Goal: Task Accomplishment & Management: Manage account settings

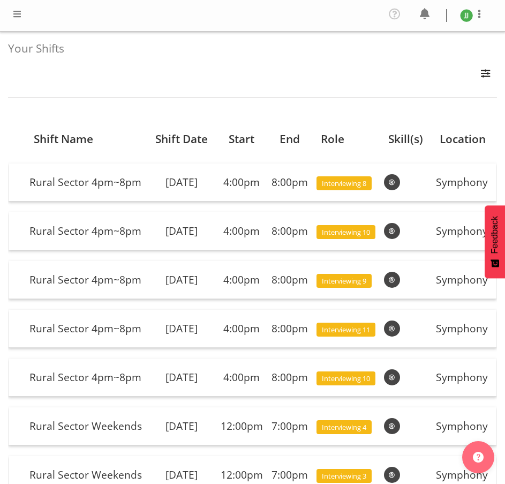
click at [21, 10] on span at bounding box center [17, 14] width 13 height 13
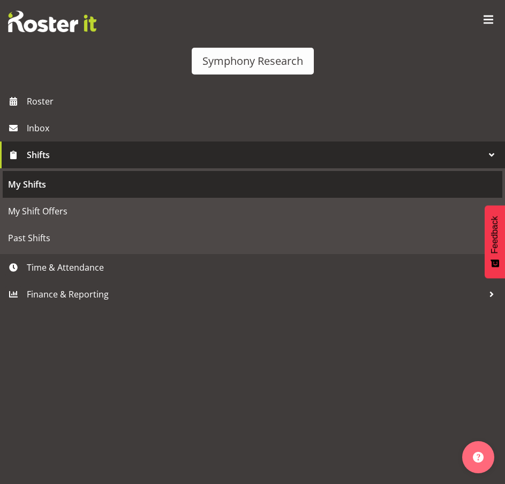
click at [96, 188] on span "My Shifts" at bounding box center [252, 184] width 489 height 16
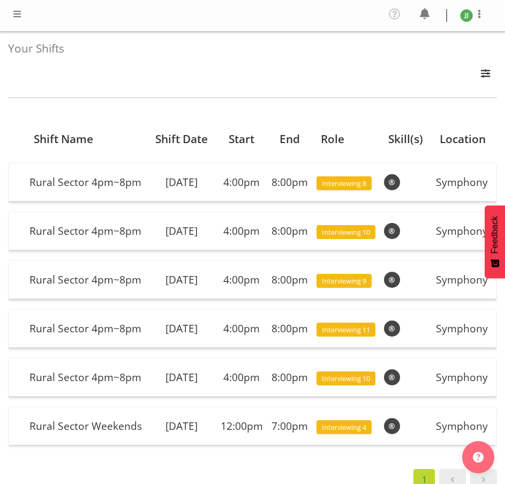
click at [17, 16] on span at bounding box center [17, 14] width 13 height 13
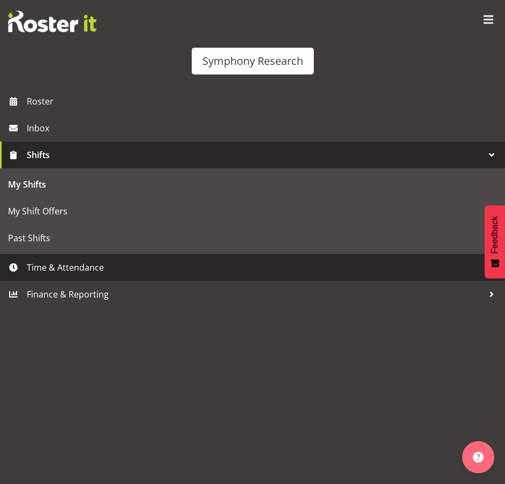
click at [64, 271] on span "Time & Attendance" at bounding box center [255, 267] width 457 height 16
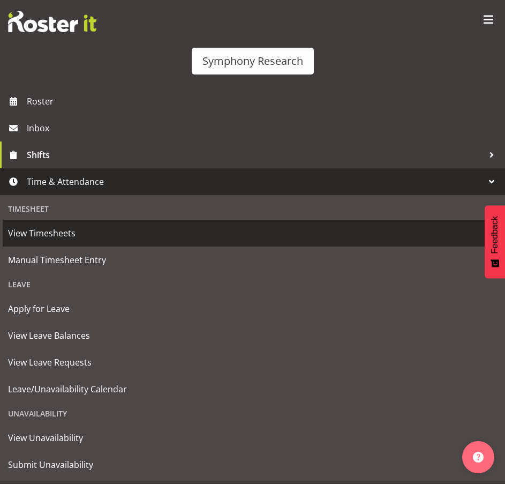
click at [69, 241] on span "View Timesheets" at bounding box center [252, 233] width 489 height 16
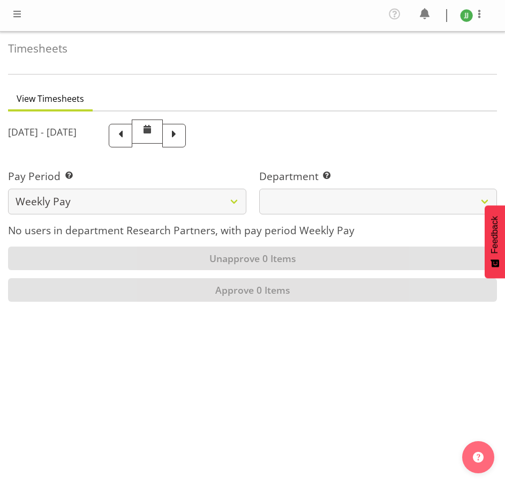
select select
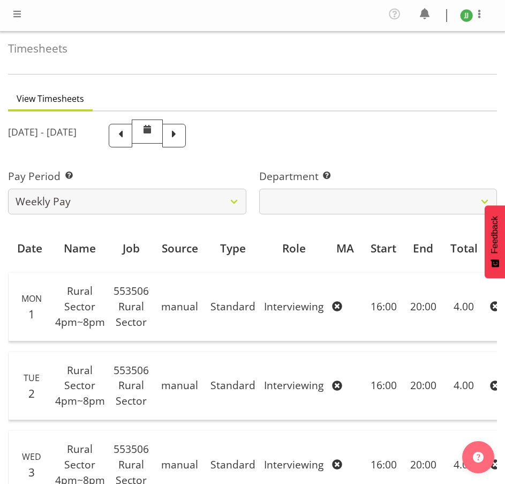
click at [18, 11] on span at bounding box center [17, 14] width 13 height 13
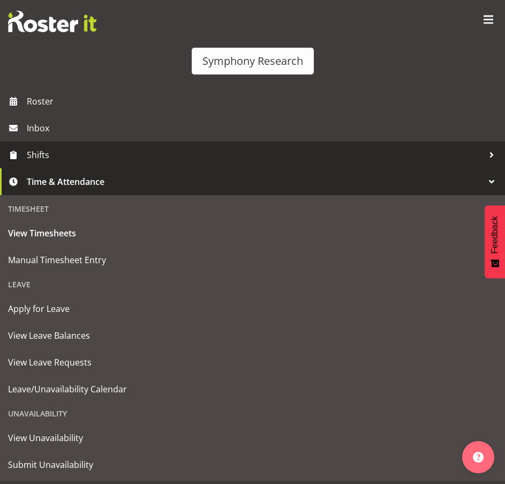
click at [66, 147] on span "Shifts" at bounding box center [255, 155] width 457 height 16
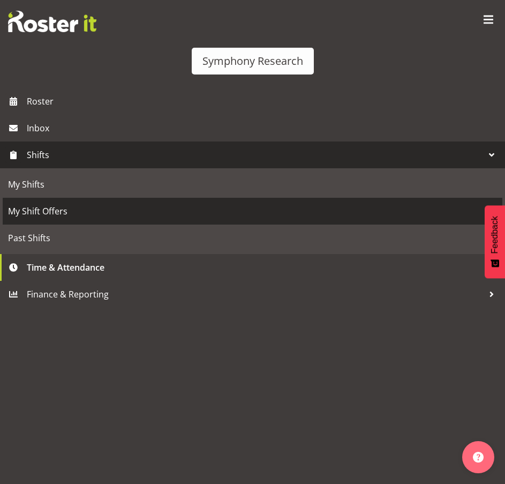
click at [69, 206] on span "My Shift Offers" at bounding box center [252, 211] width 489 height 16
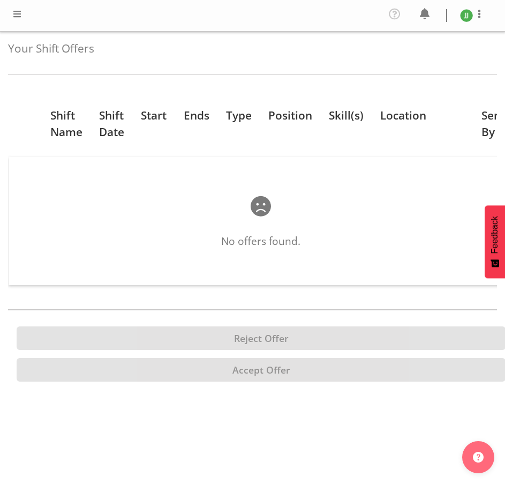
click at [19, 13] on span at bounding box center [17, 14] width 13 height 13
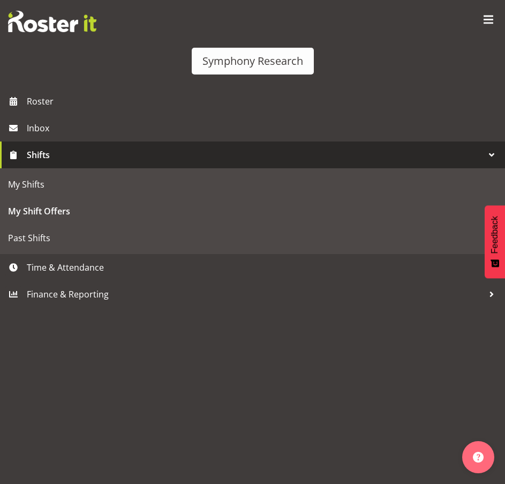
click at [63, 160] on span "Shifts" at bounding box center [255, 155] width 457 height 16
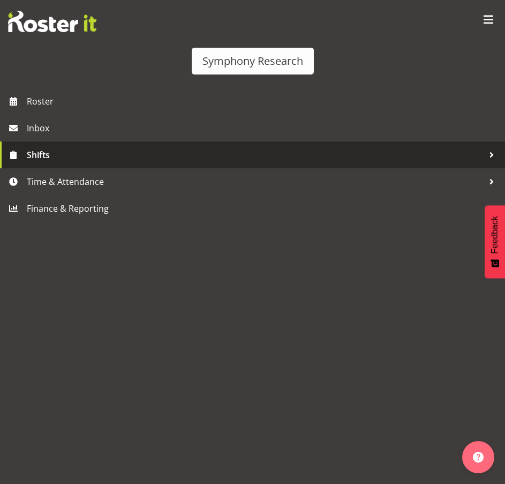
click at [66, 158] on span "Shifts" at bounding box center [255, 155] width 457 height 16
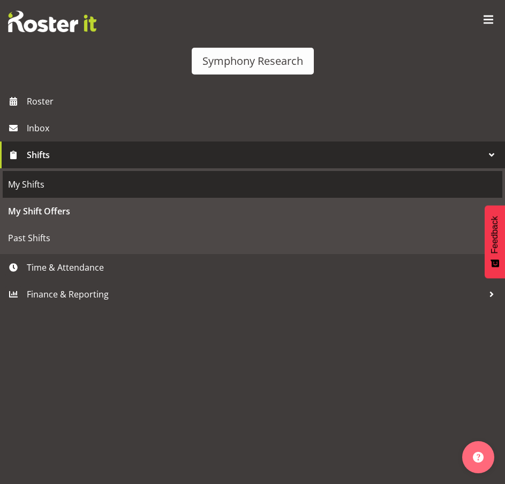
click at [59, 179] on span "My Shifts" at bounding box center [252, 184] width 489 height 16
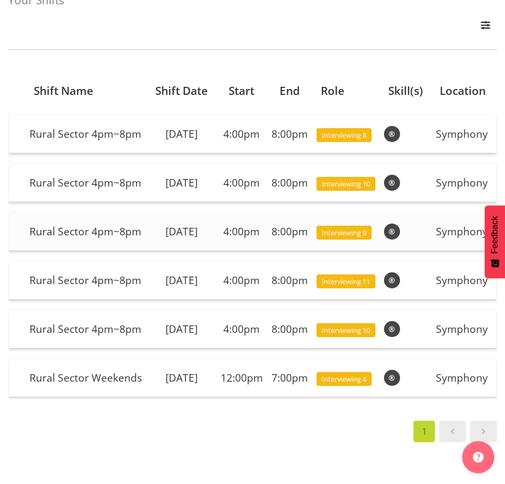
scroll to position [124, 0]
click at [82, 437] on div "1" at bounding box center [252, 431] width 489 height 21
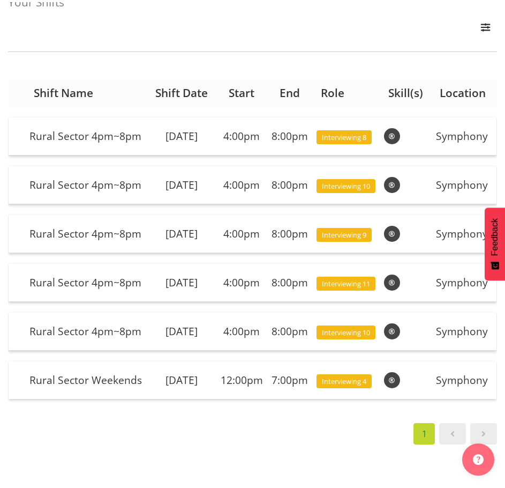
scroll to position [50, 0]
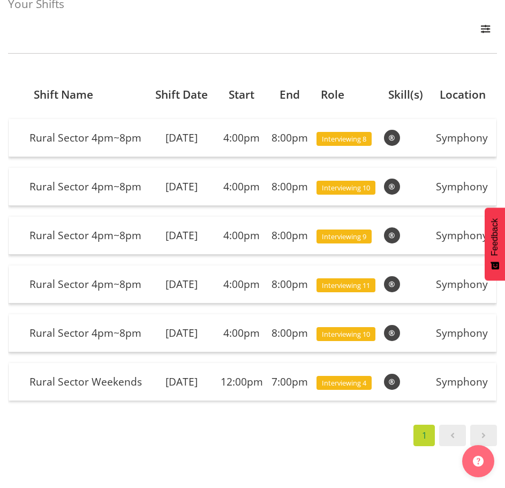
click at [248, 29] on div "All Locations Do Not Use MM Symphony Day Week Month All Apply" at bounding box center [252, 31] width 489 height 24
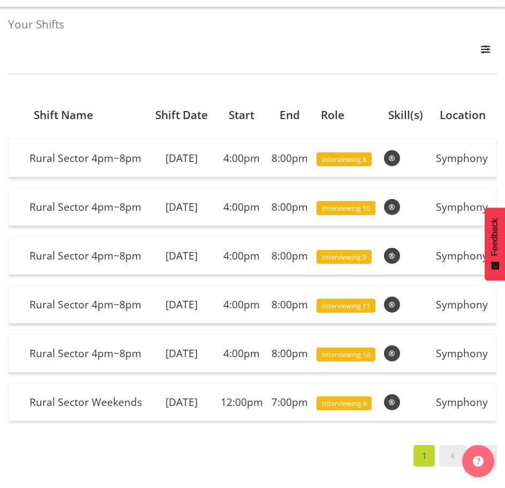
scroll to position [0, 0]
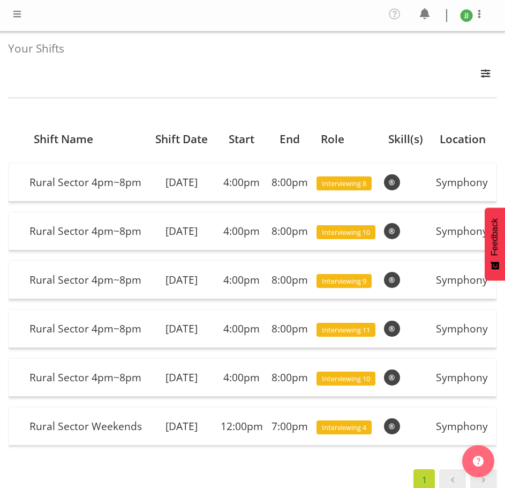
click at [18, 15] on span at bounding box center [17, 14] width 13 height 13
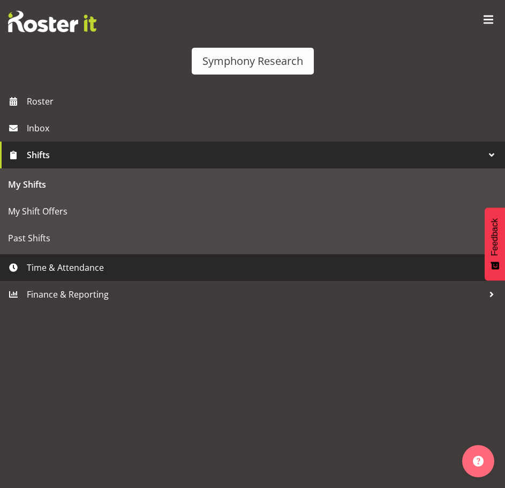
click at [76, 263] on span "Time & Attendance" at bounding box center [255, 267] width 457 height 16
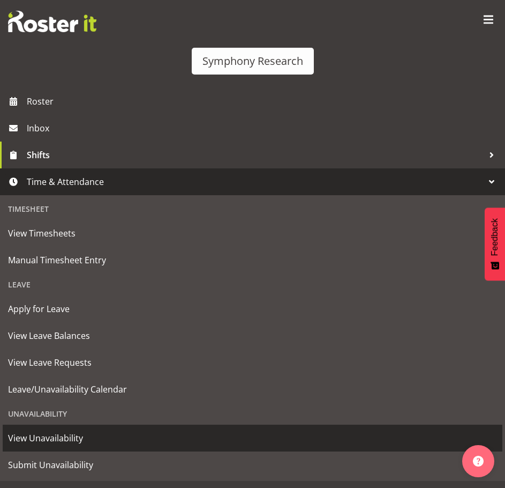
click at [102, 444] on span "View Unavailability" at bounding box center [252, 438] width 489 height 16
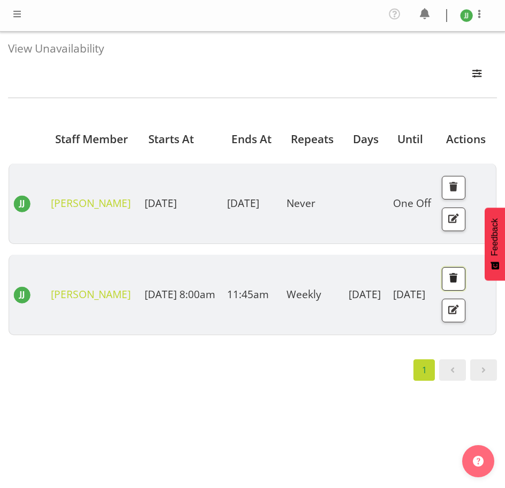
click at [457, 285] on span "button" at bounding box center [454, 278] width 14 height 14
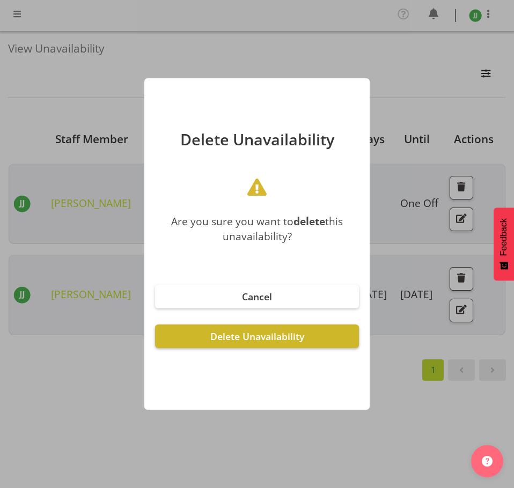
click at [267, 335] on span "Delete Unavailability" at bounding box center [257, 336] width 94 height 13
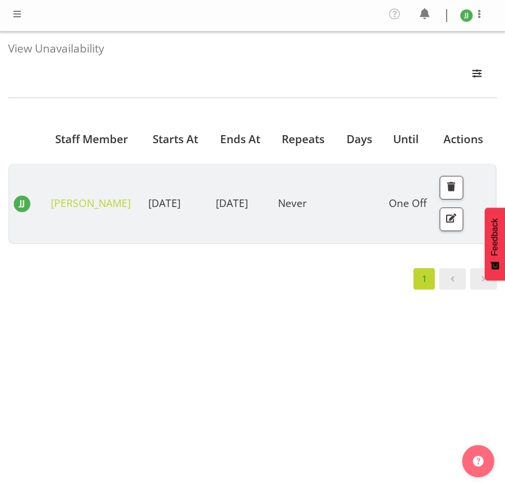
click at [227, 389] on div "Starts At Staff Member Starts At Ends At Repeats Days Until Actions [PERSON_NAM…" at bounding box center [252, 317] width 489 height 429
drag, startPoint x: 128, startPoint y: 212, endPoint x: 265, endPoint y: 222, distance: 137.1
click at [265, 222] on tr "[PERSON_NAME] [DATE] [DATE] Never One Off" at bounding box center [253, 203] width 488 height 80
click at [243, 234] on td "[DATE]" at bounding box center [243, 203] width 62 height 80
drag, startPoint x: 236, startPoint y: 228, endPoint x: 214, endPoint y: 211, distance: 27.5
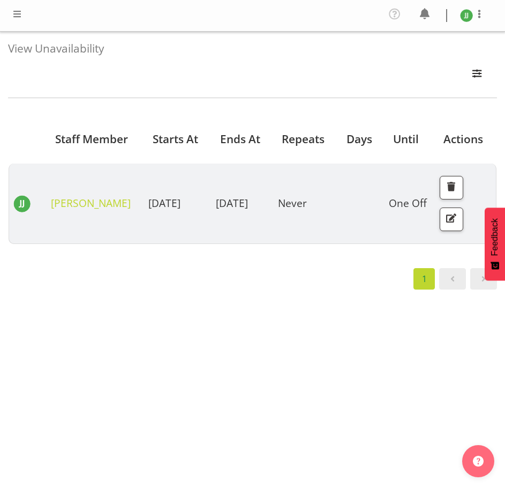
click at [214, 211] on td "[DATE]" at bounding box center [243, 203] width 62 height 80
click at [244, 229] on td "[DATE]" at bounding box center [243, 203] width 62 height 80
drag, startPoint x: 240, startPoint y: 229, endPoint x: 220, endPoint y: 224, distance: 20.5
click at [220, 224] on td "[DATE]" at bounding box center [243, 203] width 62 height 80
click at [224, 210] on span "[DATE]" at bounding box center [232, 203] width 32 height 14
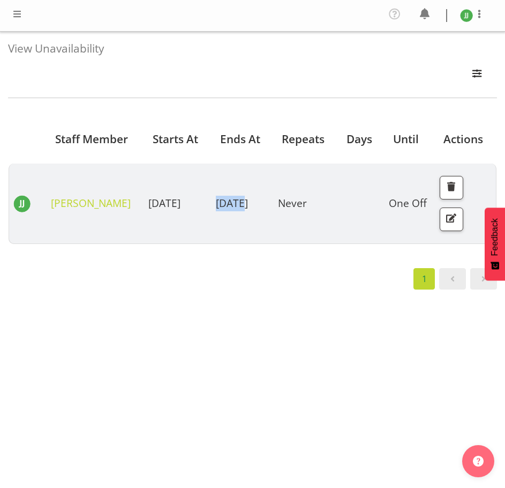
click at [224, 210] on span "[DATE]" at bounding box center [232, 203] width 32 height 14
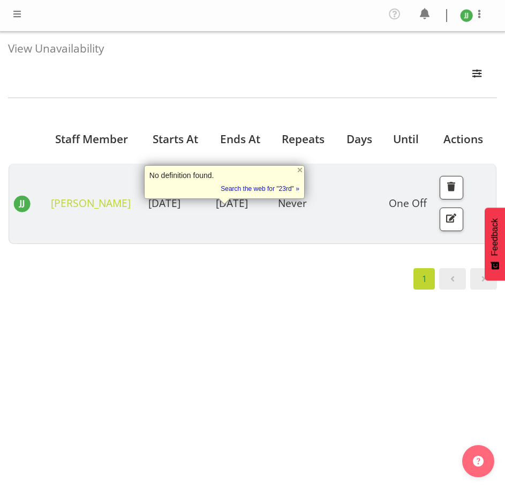
click at [168, 210] on span "[DATE]" at bounding box center [164, 203] width 32 height 14
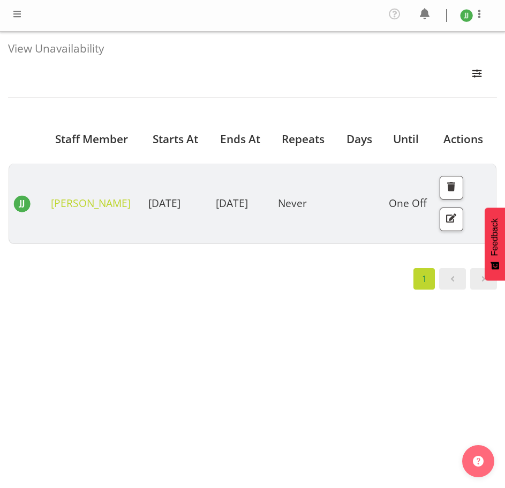
click at [168, 210] on span "[DATE]" at bounding box center [164, 203] width 32 height 14
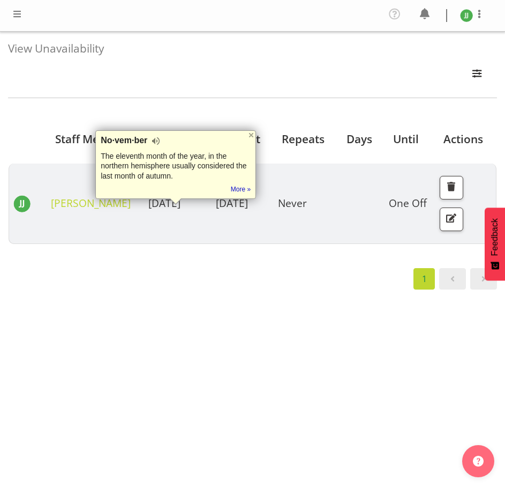
click at [58, 48] on h4 "View Unavailability" at bounding box center [248, 48] width 481 height 12
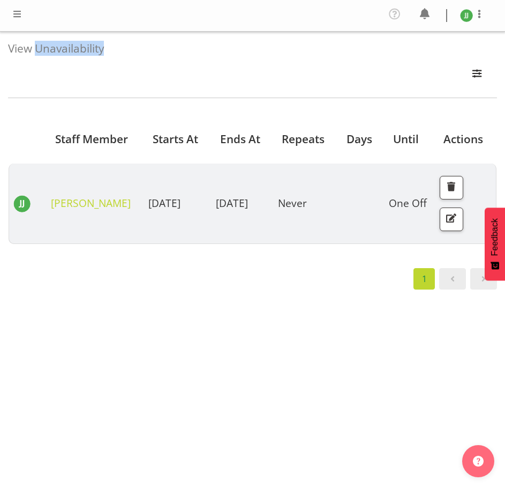
click at [58, 48] on h4 "View Unavailability" at bounding box center [248, 48] width 481 height 12
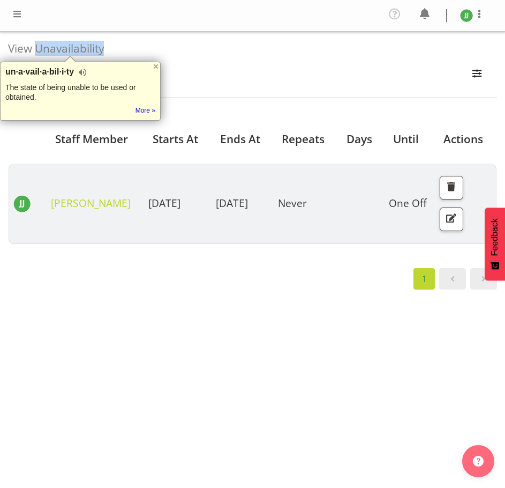
click at [102, 48] on h4 "View Unavailability" at bounding box center [248, 48] width 481 height 12
